Goal: Find specific page/section: Find specific page/section

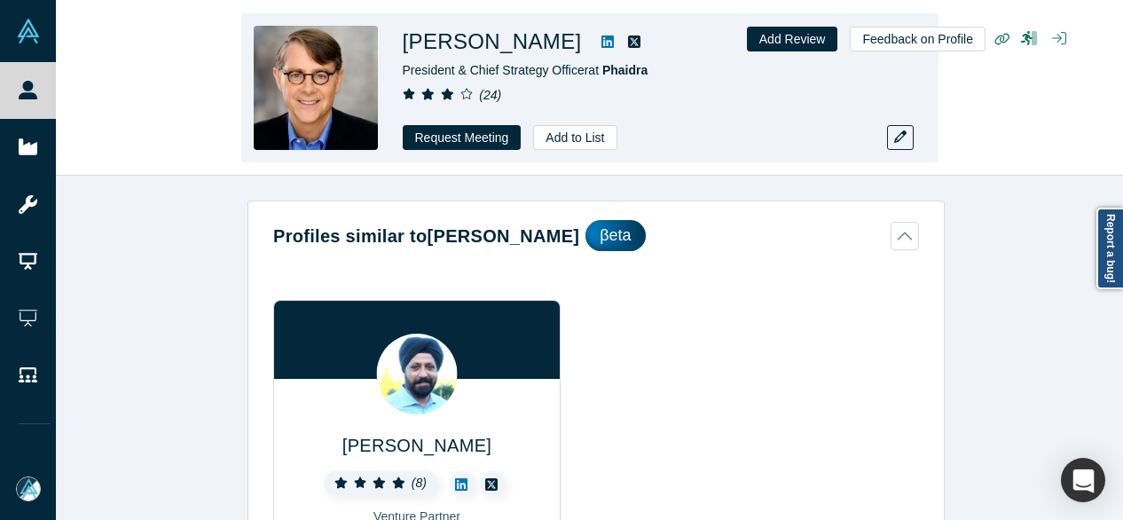
scroll to position [1516, 0]
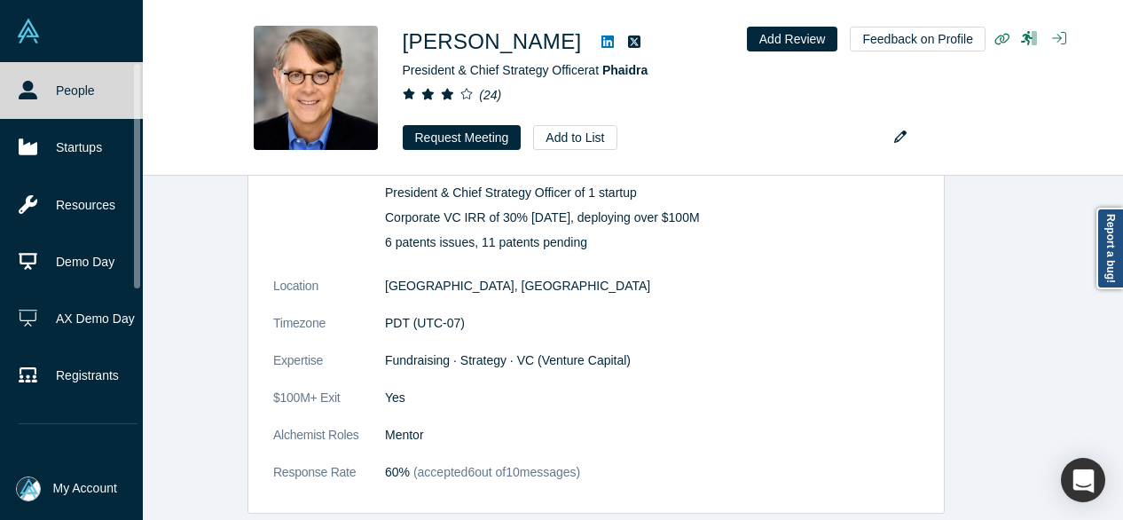
click at [46, 91] on link "People" at bounding box center [78, 90] width 156 height 57
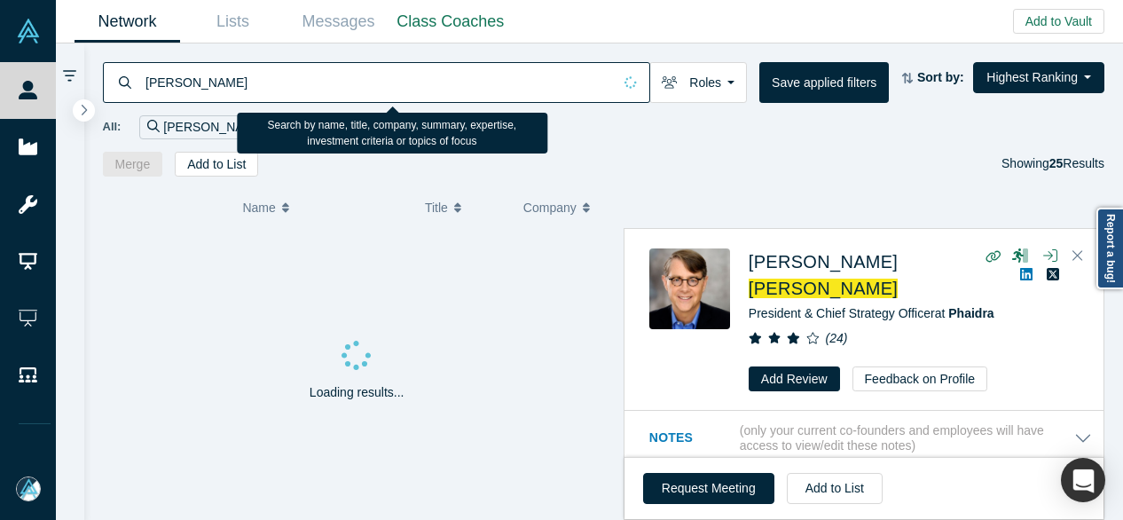
click at [232, 79] on input "[PERSON_NAME]" at bounding box center [378, 82] width 468 height 42
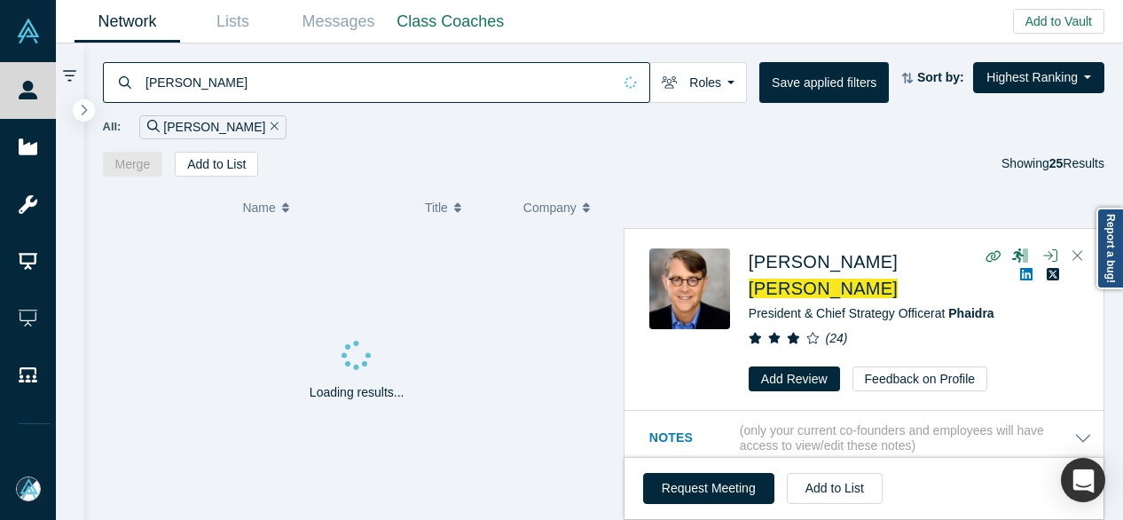
drag, startPoint x: 232, startPoint y: 79, endPoint x: 99, endPoint y: 79, distance: 133.1
click at [99, 79] on div "[PERSON_NAME] Roles Founders Faculty Mentors Alumni Mentor Angels VCs Corporate…" at bounding box center [604, 109] width 1040 height 133
paste input "[PERSON_NAME]"
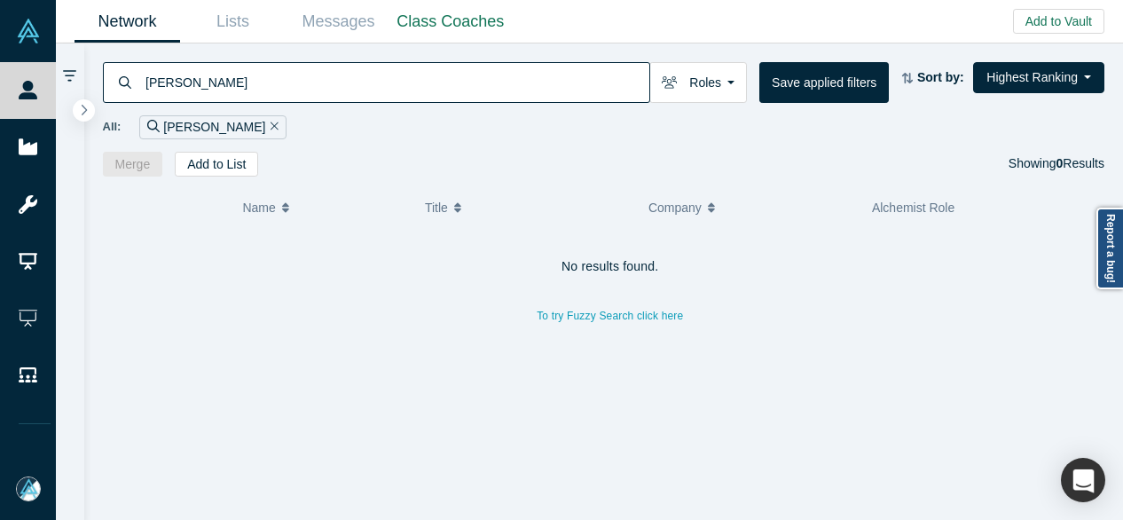
click at [229, 122] on div "[PERSON_NAME]" at bounding box center [212, 127] width 147 height 24
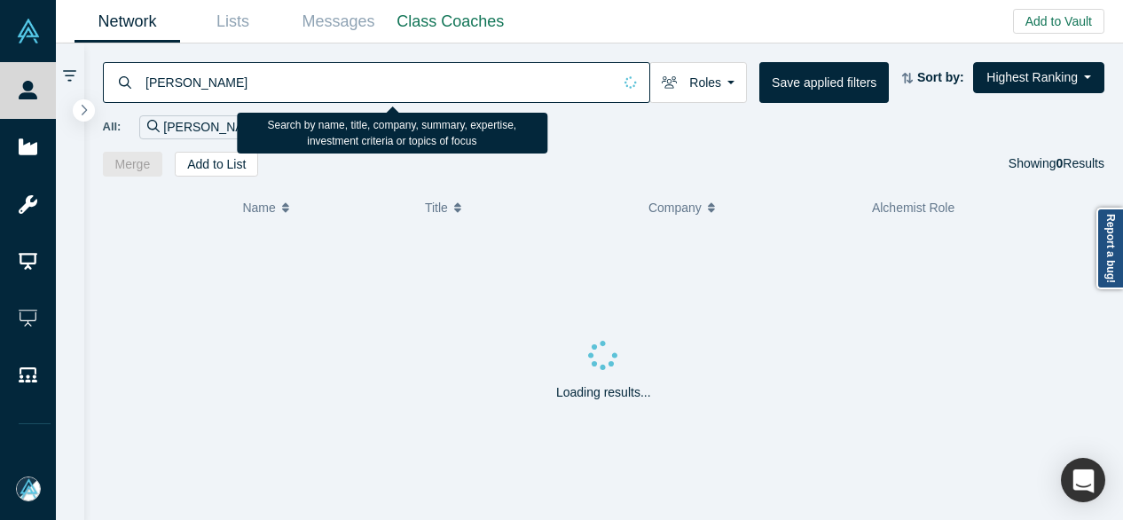
drag, startPoint x: 208, startPoint y: 81, endPoint x: 215, endPoint y: 88, distance: 9.4
click at [209, 81] on input "[PERSON_NAME]" at bounding box center [378, 82] width 468 height 42
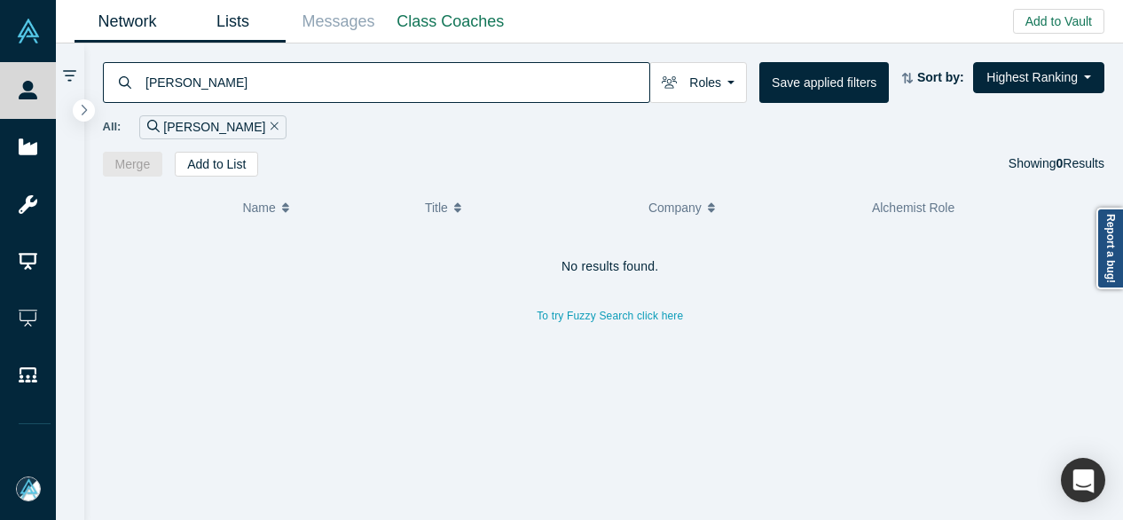
type input "[PERSON_NAME]"
